Goal: Information Seeking & Learning: Learn about a topic

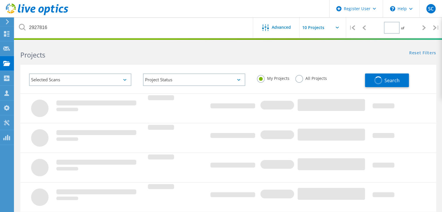
type input "1"
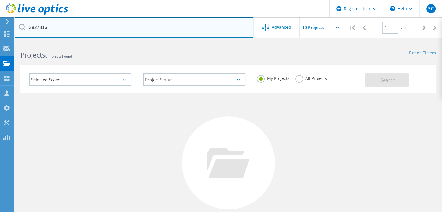
click at [63, 28] on input "2927816" at bounding box center [134, 27] width 239 height 20
type input "3042083"
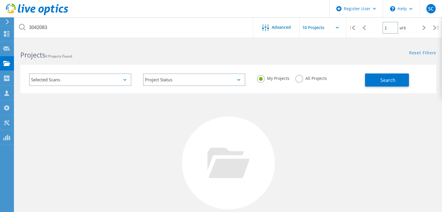
click at [300, 79] on label "All Projects" at bounding box center [312, 78] width 32 height 6
click at [0, 0] on input "All Projects" at bounding box center [0, 0] width 0 height 0
click at [385, 82] on span "Search" at bounding box center [388, 80] width 15 height 6
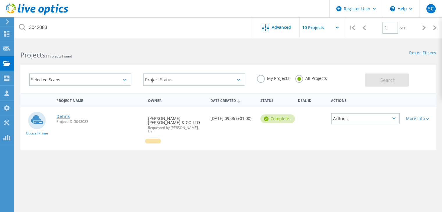
click at [59, 117] on link "Dehns" at bounding box center [63, 117] width 14 height 4
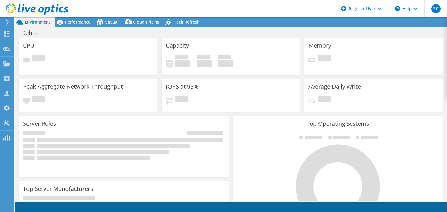
select select "USD"
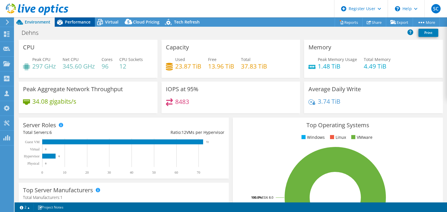
click at [89, 19] on span "Performance" at bounding box center [78, 22] width 26 height 6
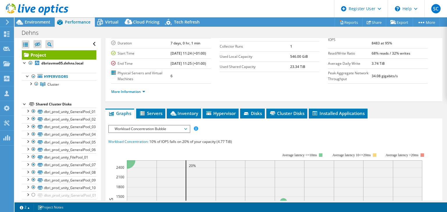
scroll to position [47, 0]
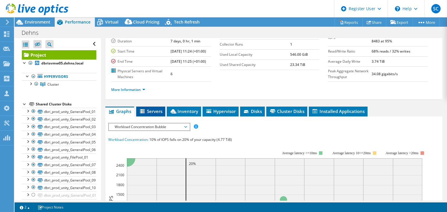
click at [152, 114] on span "Servers" at bounding box center [150, 112] width 23 height 6
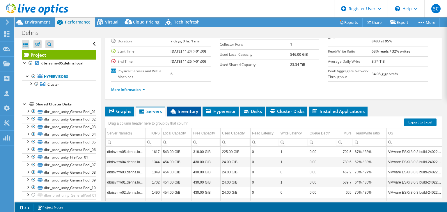
click at [191, 114] on span "Inventory" at bounding box center [184, 112] width 29 height 6
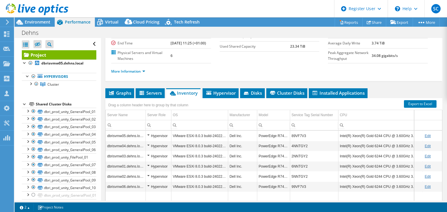
scroll to position [86, 0]
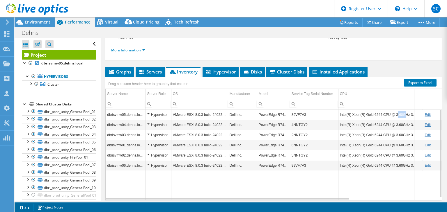
drag, startPoint x: 394, startPoint y: 127, endPoint x: 401, endPoint y: 129, distance: 7.3
click at [401, 120] on td "Intel(R) Xeon(R) Gold 6244 CPU @ 3.60GHz 3.59 GHz" at bounding box center [380, 115] width 84 height 10
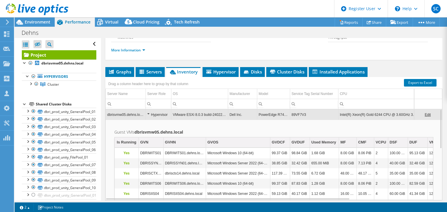
click at [401, 120] on td "Intel(R) Xeon(R) Gold 6244 CPU @ 3.60GHz 3.59 GHz" at bounding box center [380, 115] width 84 height 10
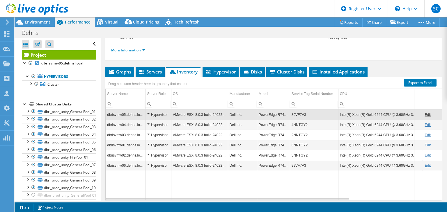
click at [377, 120] on td "Intel(R) Xeon(R) Gold 6244 CPU @ 3.60GHz 3.59 GHz" at bounding box center [380, 115] width 84 height 10
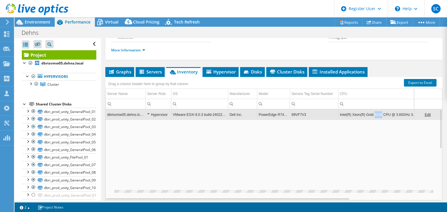
click at [377, 120] on td "Intel(R) Xeon(R) Gold 6244 CPU @ 3.60GHz 3.59 GHz" at bounding box center [380, 115] width 84 height 10
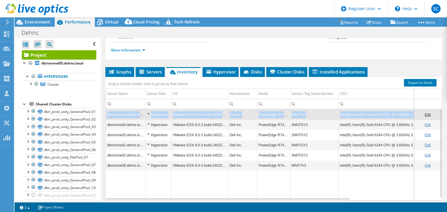
click at [377, 120] on td "Intel(R) Xeon(R) Gold 6244 CPU @ 3.60GHz 3.59 GHz" at bounding box center [380, 115] width 84 height 10
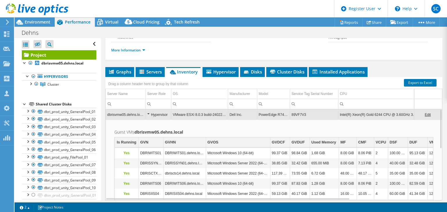
click at [377, 120] on td "Intel(R) Xeon(R) Gold 6244 CPU @ 3.60GHz 3.59 GHz" at bounding box center [380, 115] width 84 height 10
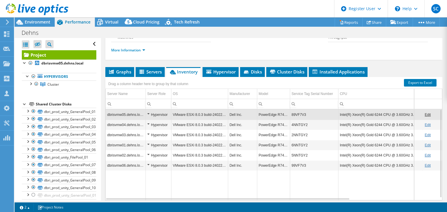
click at [377, 120] on td "Intel(R) Xeon(R) Gold 6244 CPU @ 3.60GHz 3.59 GHz" at bounding box center [380, 115] width 84 height 10
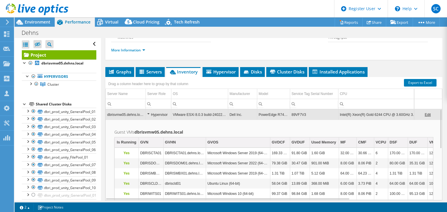
click at [377, 120] on td "Intel(R) Xeon(R) Gold 6244 CPU @ 3.60GHz 3.59 GHz" at bounding box center [380, 115] width 84 height 10
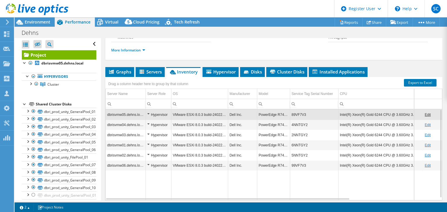
click at [377, 120] on td "Intel(R) Xeon(R) Gold 6244 CPU @ 3.60GHz 3.59 GHz" at bounding box center [380, 115] width 84 height 10
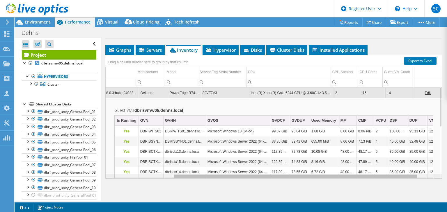
scroll to position [0, 89]
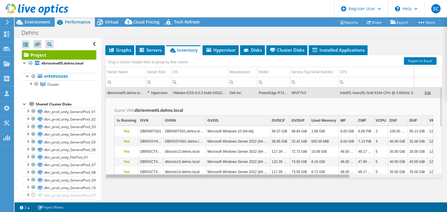
drag, startPoint x: 237, startPoint y: 177, endPoint x: 221, endPoint y: 172, distance: 17.0
click at [221, 172] on body "SC Dell User [PERSON_NAME] [PERSON_NAME][EMAIL_ADDRESS][DOMAIN_NAME] Dell My Pr…" at bounding box center [223, 106] width 447 height 212
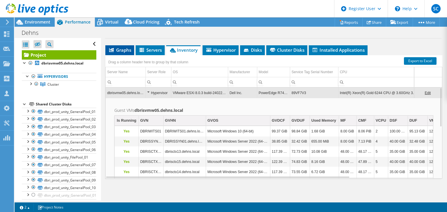
click at [120, 49] on span "Graphs" at bounding box center [119, 50] width 23 height 6
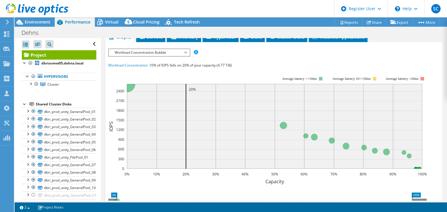
click at [143, 56] on span "Workload Concentration Bubble" at bounding box center [149, 52] width 75 height 7
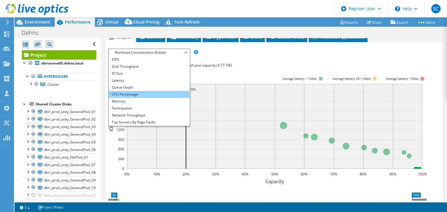
click at [124, 98] on li "CPU Percentage" at bounding box center [149, 94] width 81 height 7
